Goal: Transaction & Acquisition: Download file/media

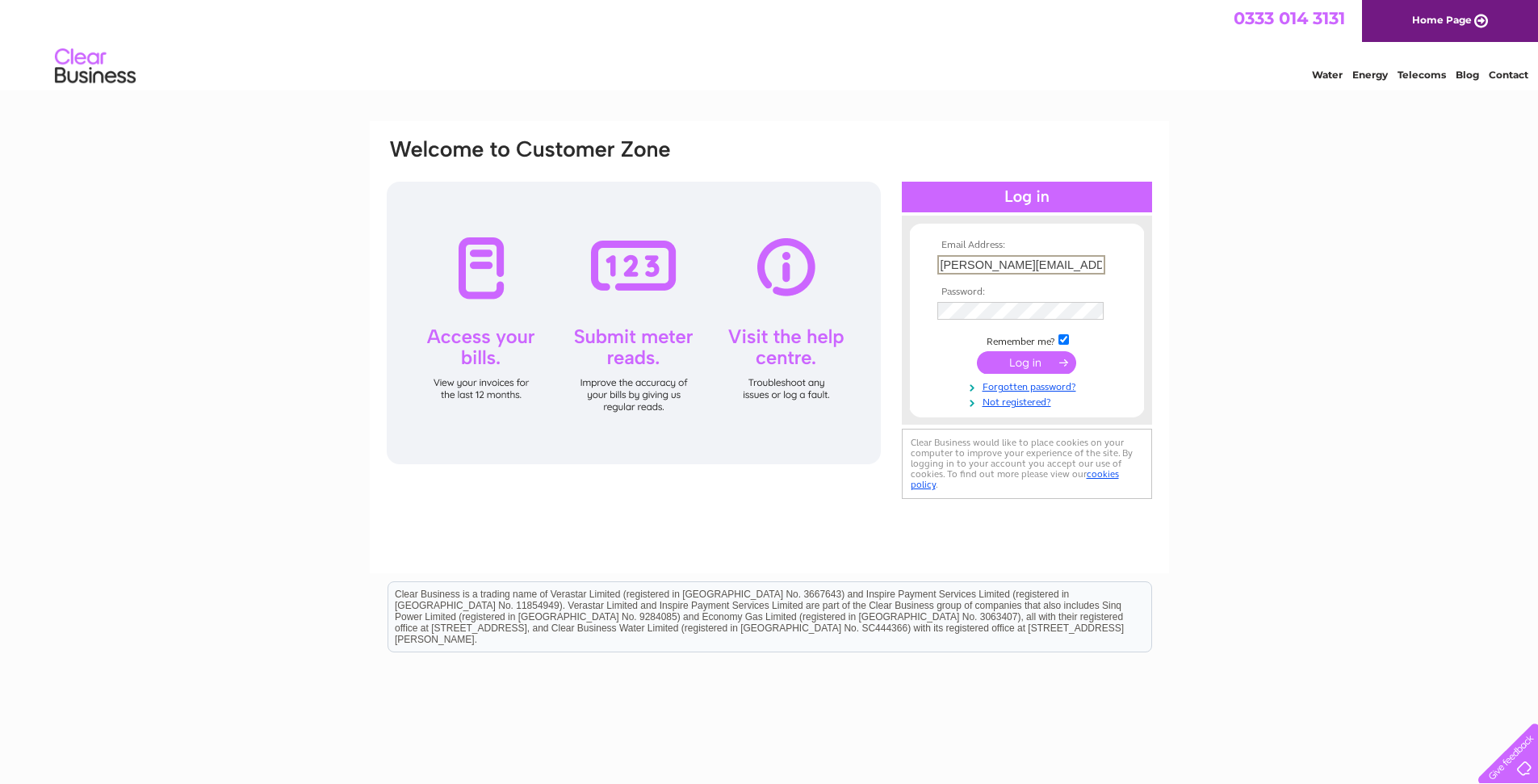
type input "[PERSON_NAME][EMAIL_ADDRESS][DOMAIN_NAME]"
click at [1024, 364] on input "submit" at bounding box center [1026, 362] width 99 height 23
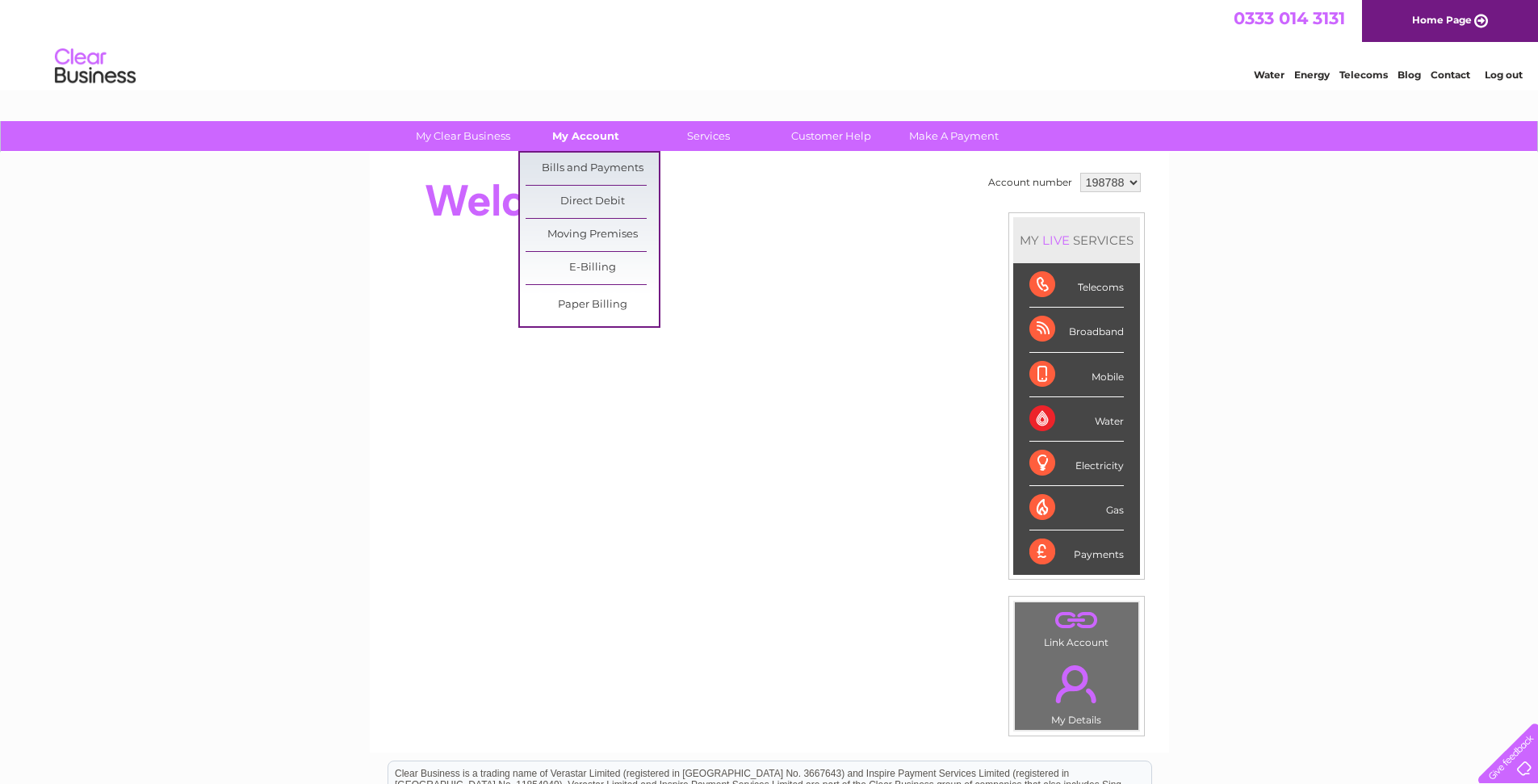
click at [584, 138] on link "My Account" at bounding box center [585, 135] width 133 height 30
click at [597, 168] on link "Bills and Payments" at bounding box center [591, 168] width 133 height 32
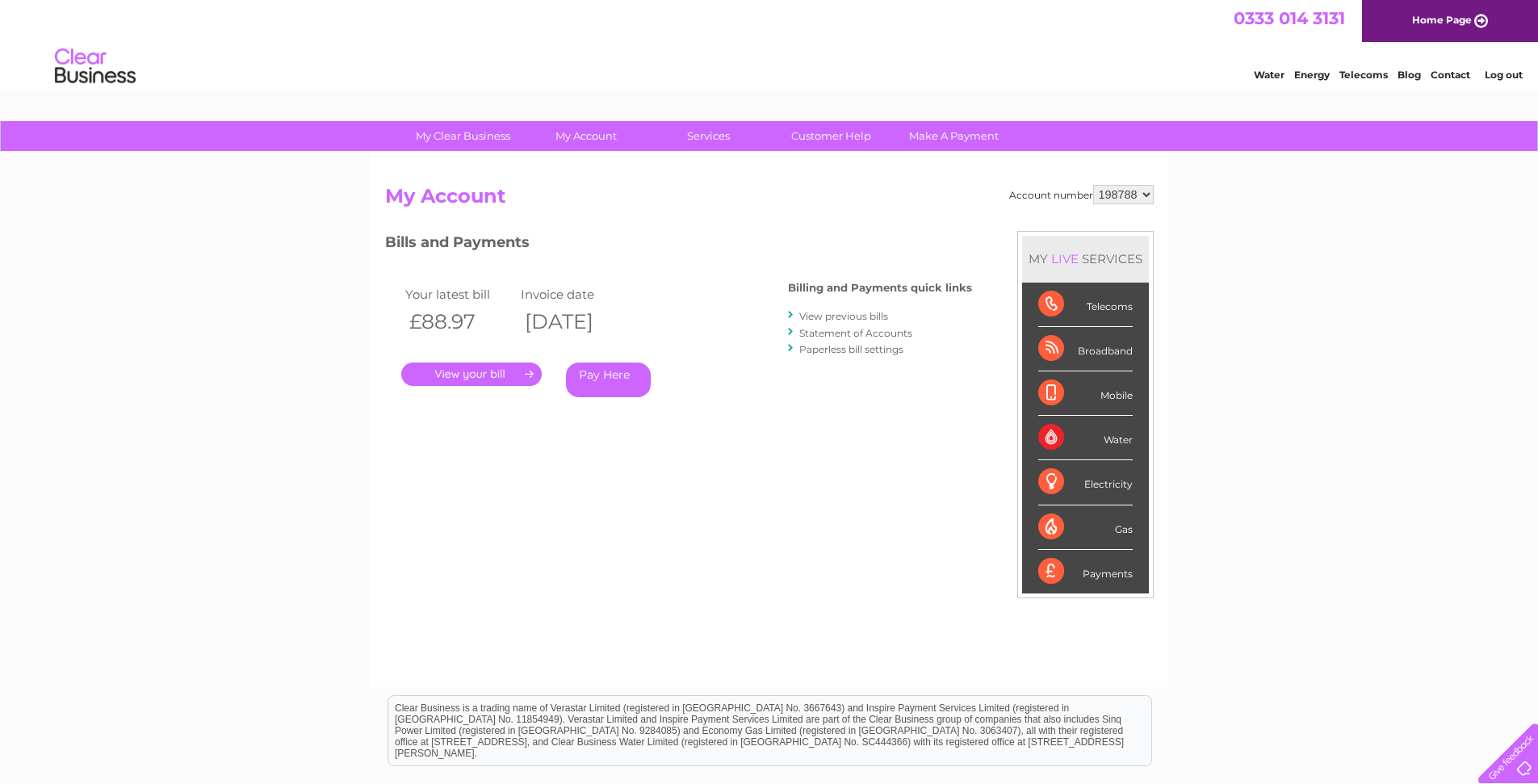
click at [847, 316] on link "View previous bills" at bounding box center [843, 316] width 89 height 12
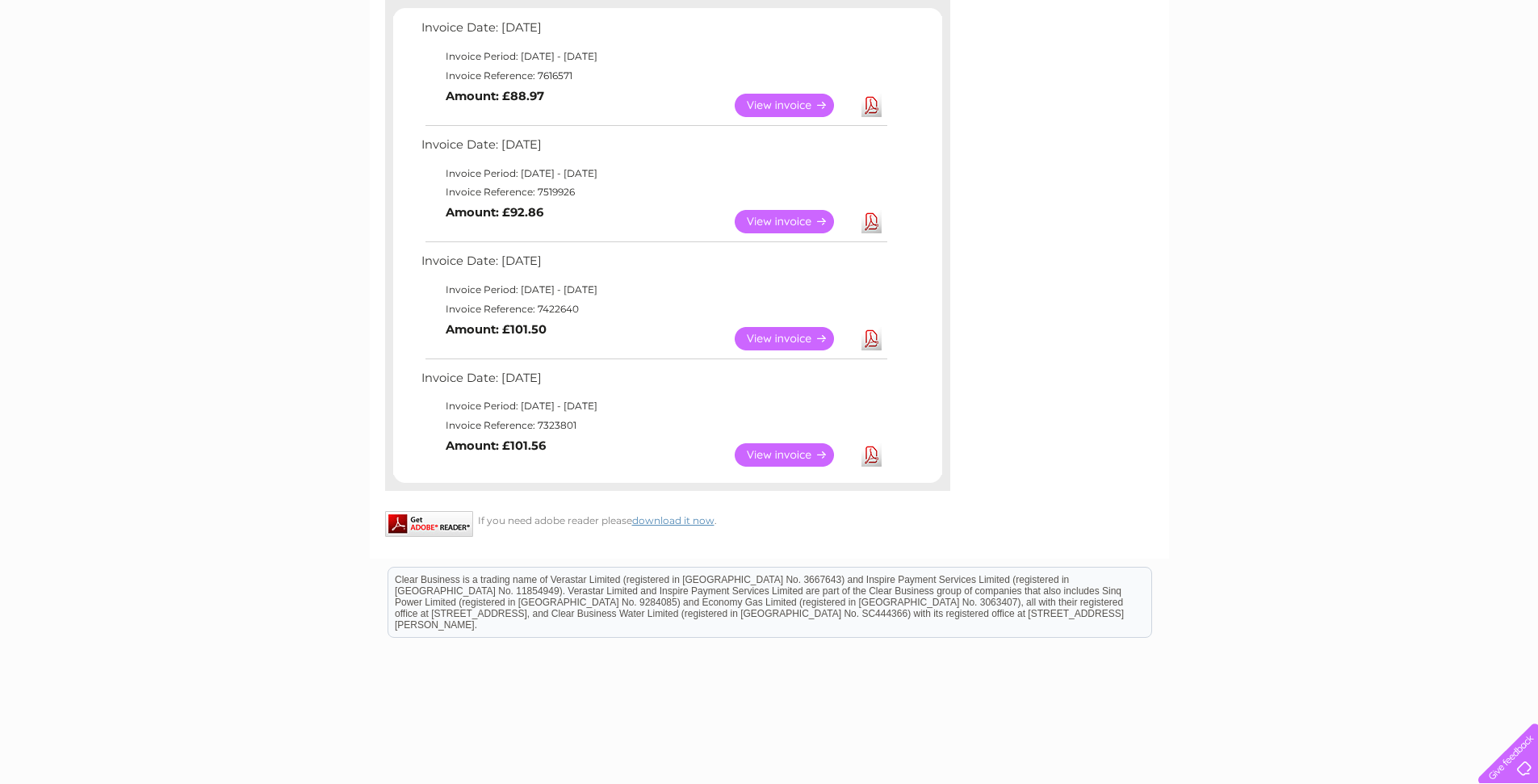
scroll to position [252, 0]
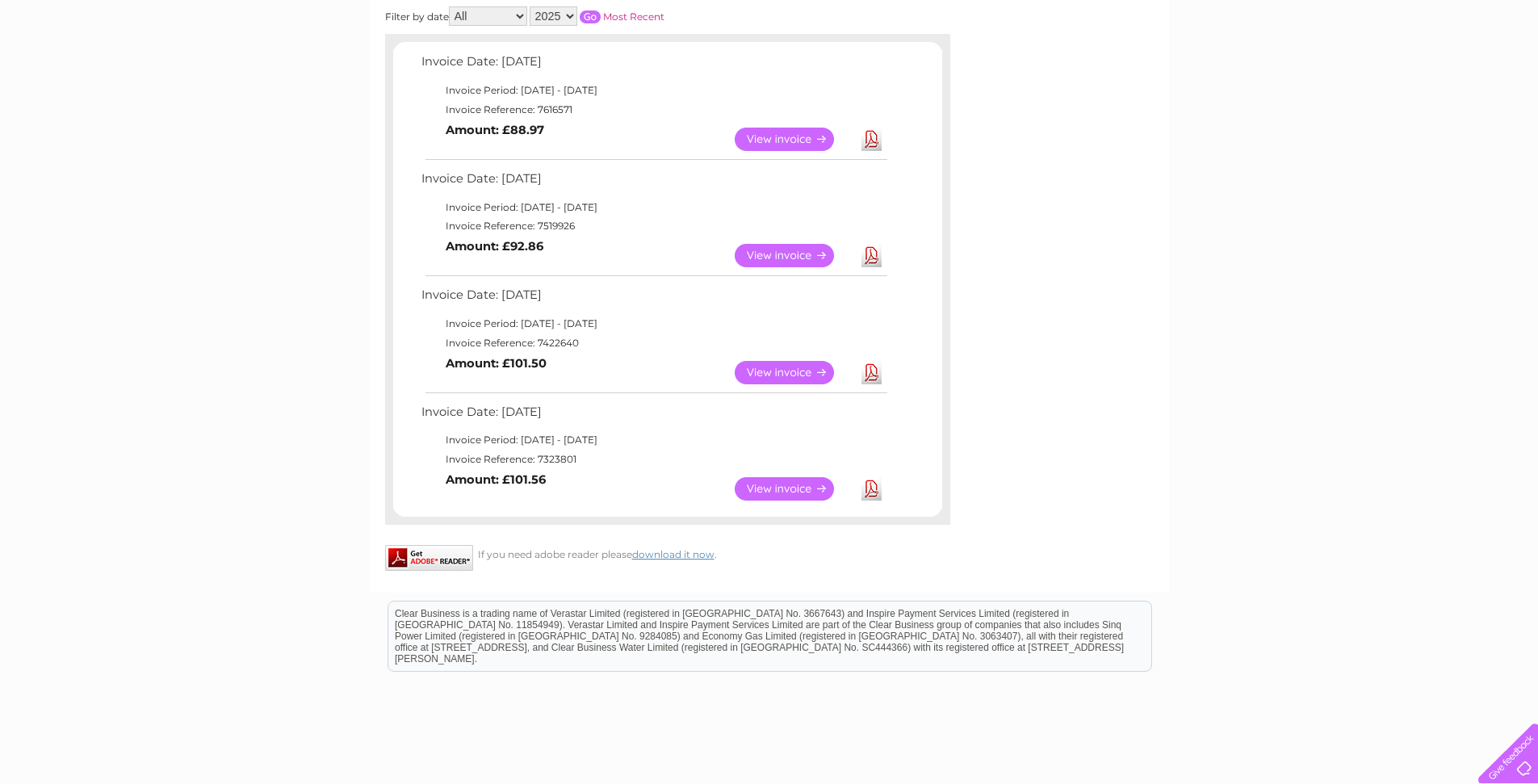
click at [873, 135] on link "Download" at bounding box center [871, 139] width 20 height 23
click at [872, 262] on link "Download" at bounding box center [871, 255] width 20 height 23
click at [871, 372] on link "Download" at bounding box center [871, 372] width 20 height 23
click at [872, 490] on link "Download" at bounding box center [871, 488] width 20 height 23
